Goal: Transaction & Acquisition: Obtain resource

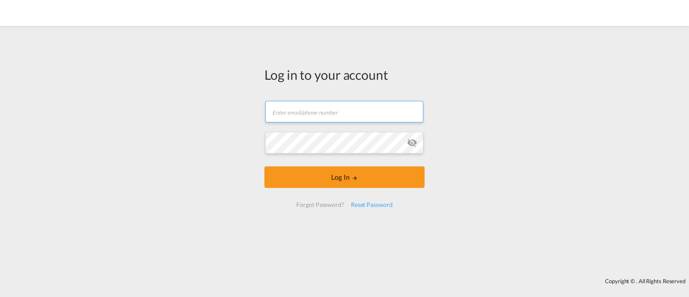
type input "ocean@gosynergie.com"
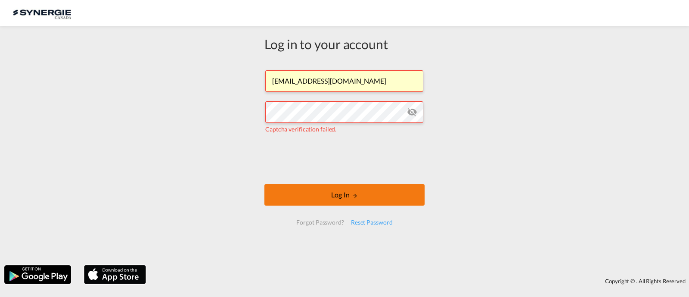
click at [354, 191] on button "Log In" at bounding box center [344, 195] width 160 height 22
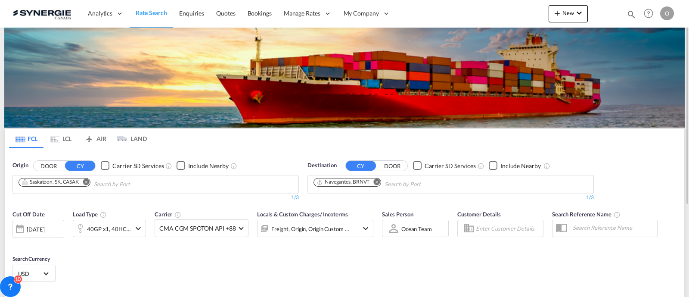
click at [632, 16] on md-icon "icon-magnify" at bounding box center [631, 13] width 9 height 9
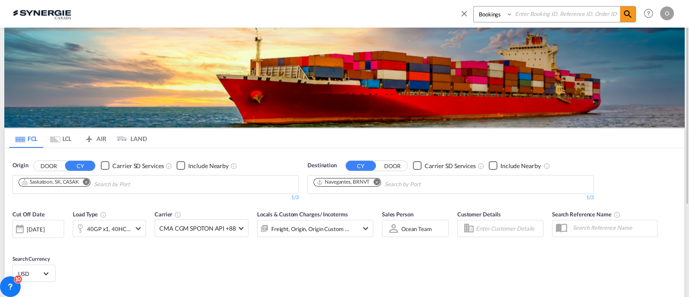
click at [565, 7] on input at bounding box center [566, 13] width 107 height 15
paste input "SYC000013572"
type input "SYC000013572"
click at [627, 12] on md-icon "icon-magnify" at bounding box center [628, 14] width 10 height 10
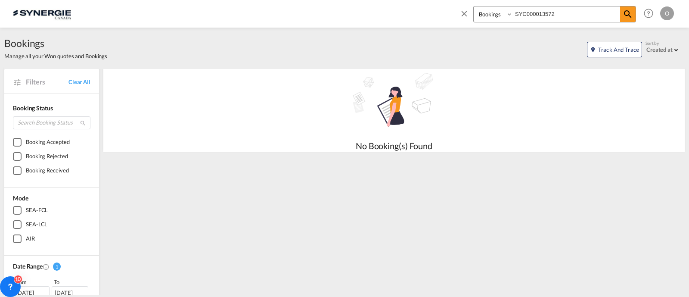
click at [495, 12] on select "Bookings Quotes Enquiries" at bounding box center [494, 14] width 41 height 16
select select "Quotes"
click at [474, 6] on select "Bookings Quotes Enquiries" at bounding box center [494, 14] width 41 height 16
click at [630, 16] on md-icon "icon-magnify" at bounding box center [628, 14] width 10 height 10
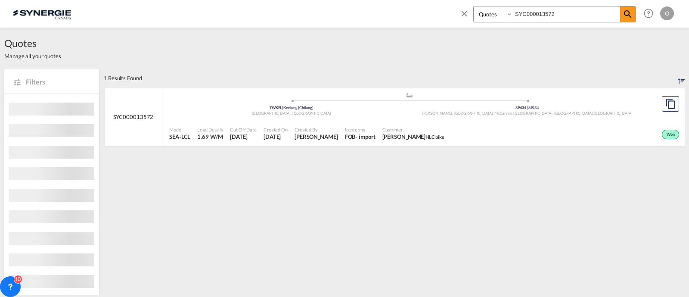
click at [405, 128] on span "Customer" at bounding box center [413, 129] width 62 height 6
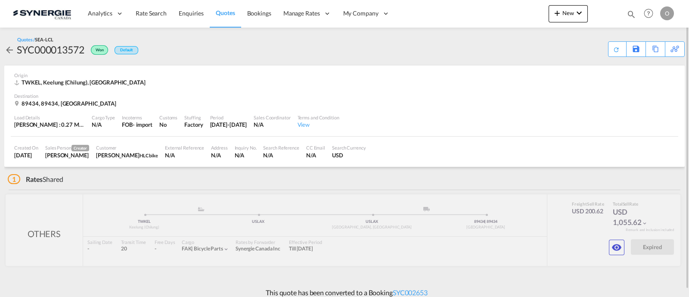
scroll to position [7, 0]
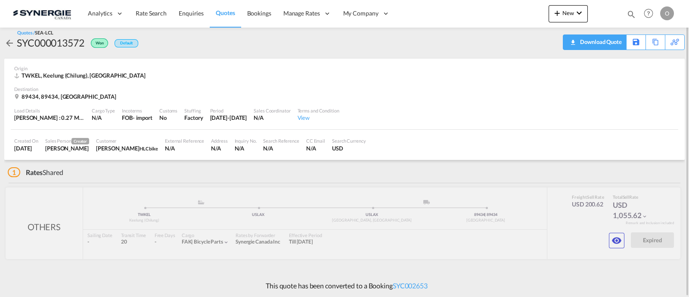
click at [599, 42] on div "Download Quote" at bounding box center [600, 42] width 44 height 14
